Goal: Entertainment & Leisure: Consume media (video, audio)

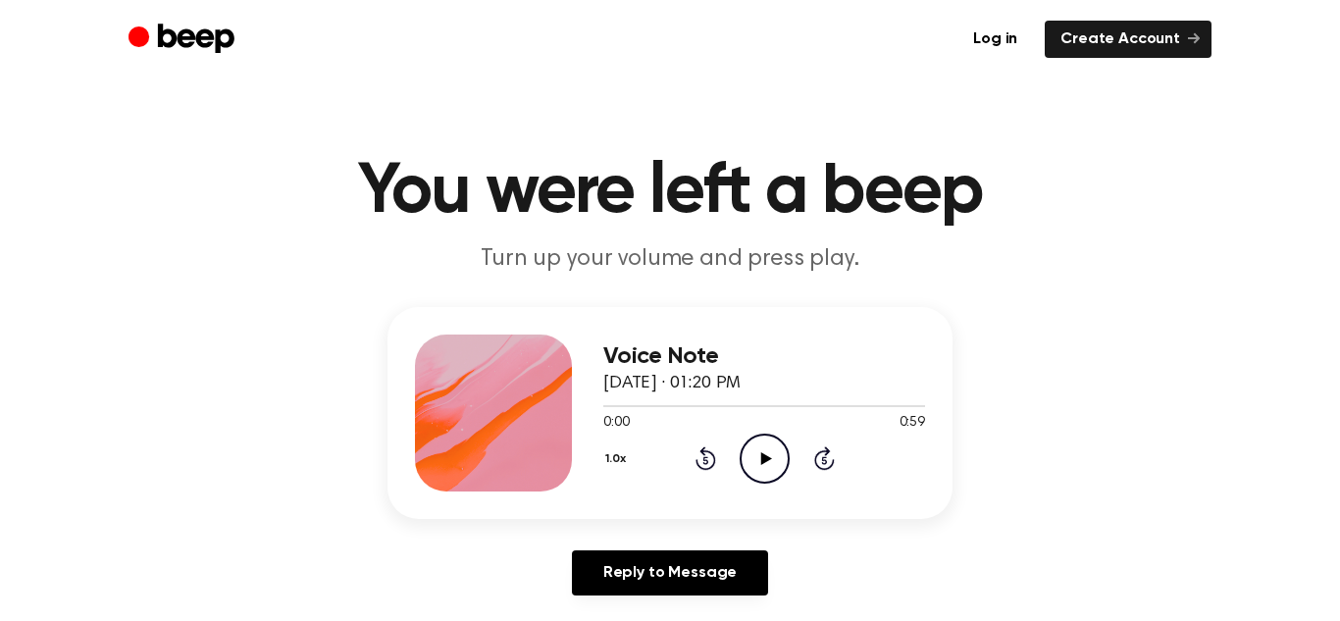
click at [560, 64] on div "Log in Create Account" at bounding box center [670, 39] width 1083 height 78
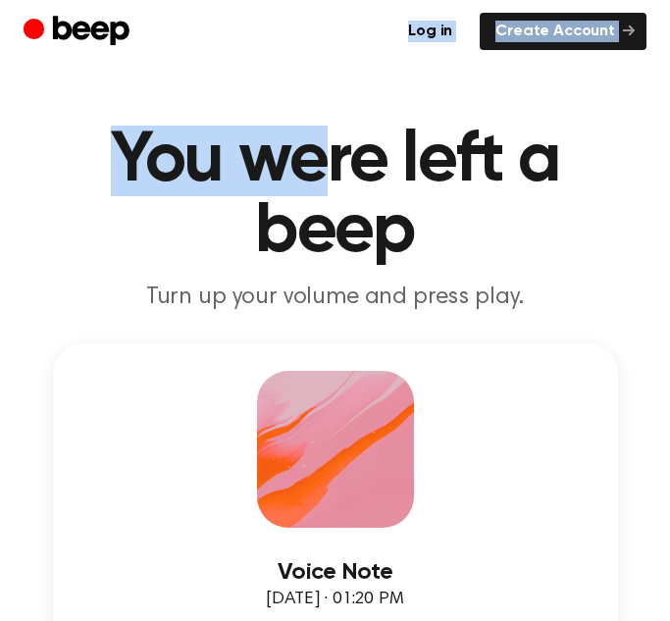
drag, startPoint x: 315, startPoint y: 64, endPoint x: 137, endPoint y: 24, distance: 182.1
